Goal: Task Accomplishment & Management: Manage account settings

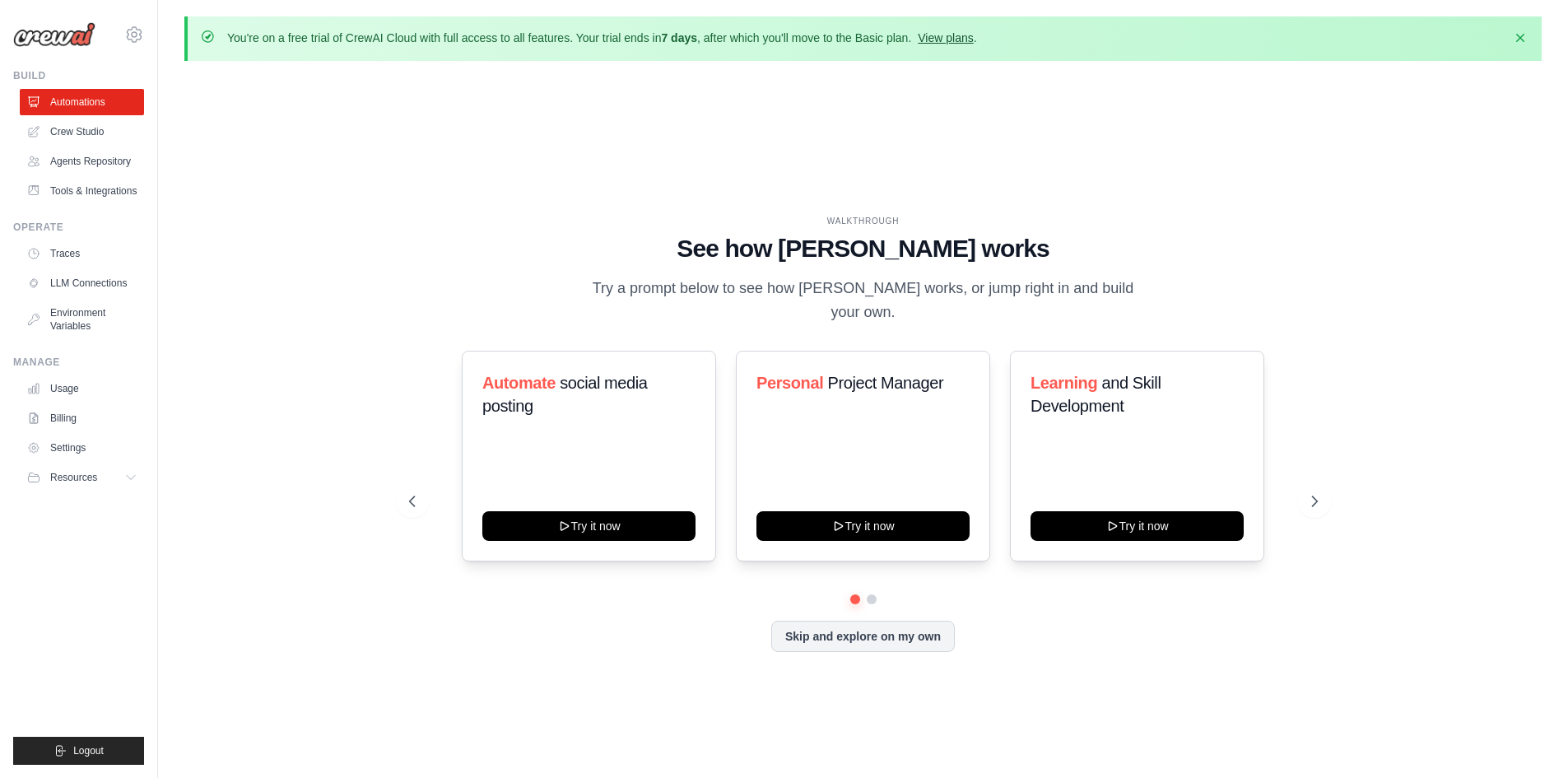
click at [961, 40] on link "View plans" at bounding box center [945, 38] width 55 height 14
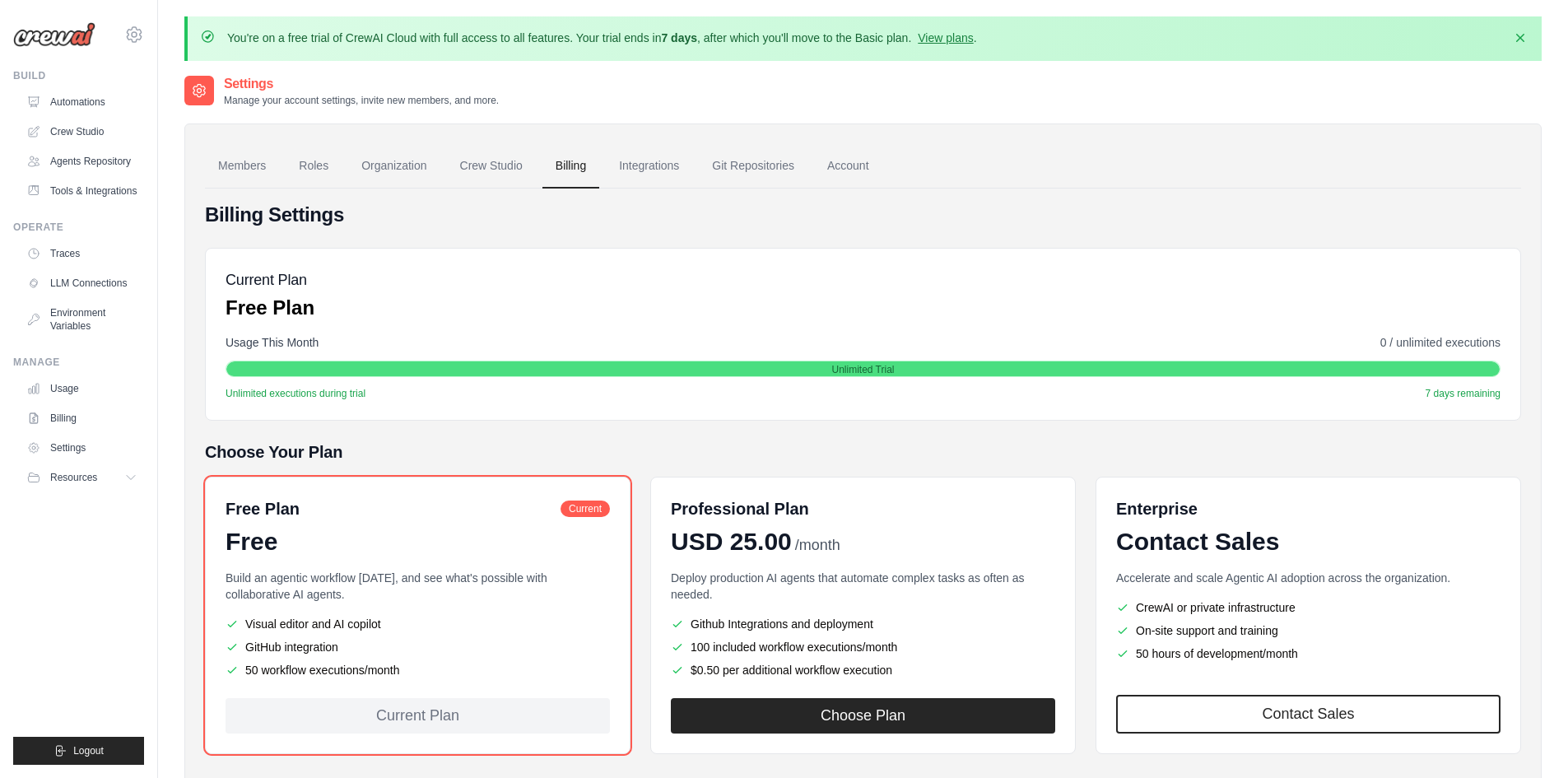
scroll to position [91, 0]
